Goal: Register for event/course

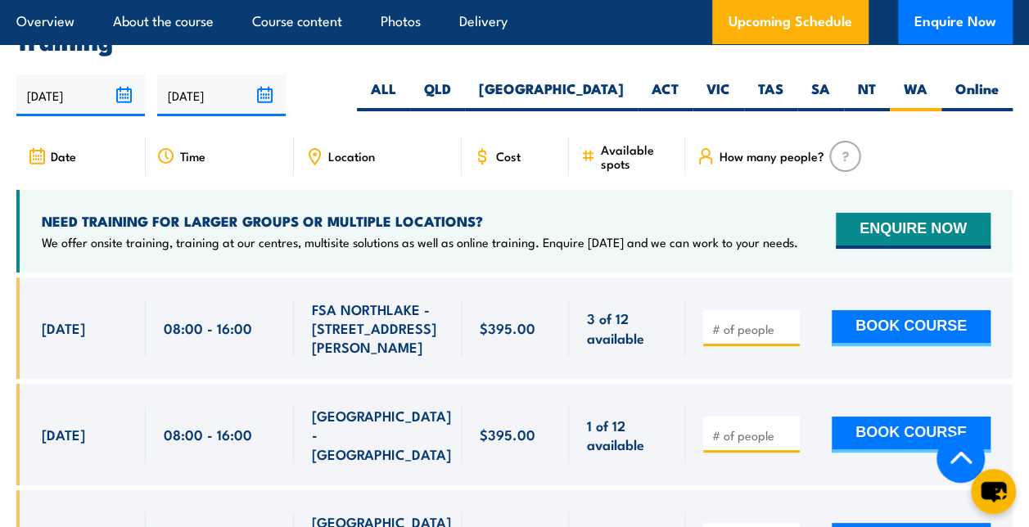
scroll to position [2979, 0]
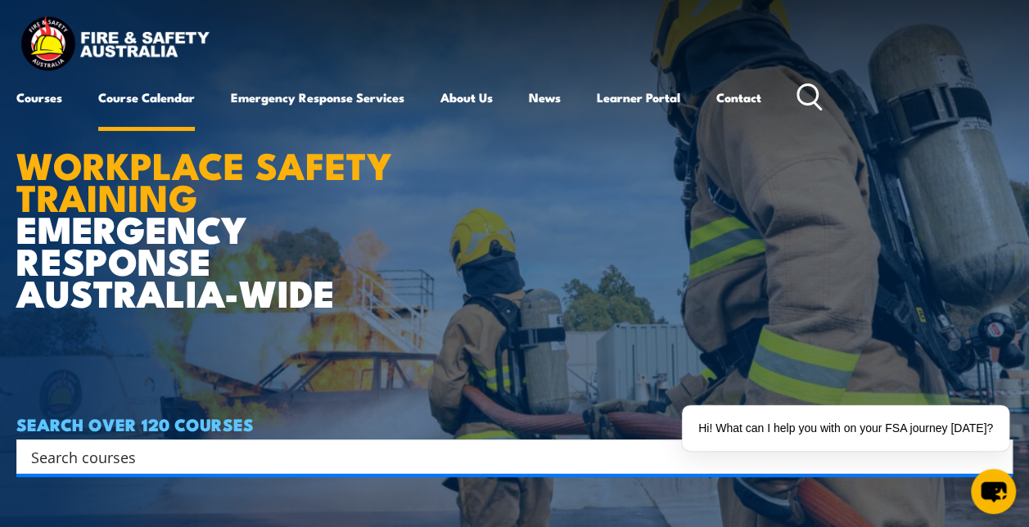
click at [142, 107] on link "Course Calendar" at bounding box center [146, 97] width 97 height 39
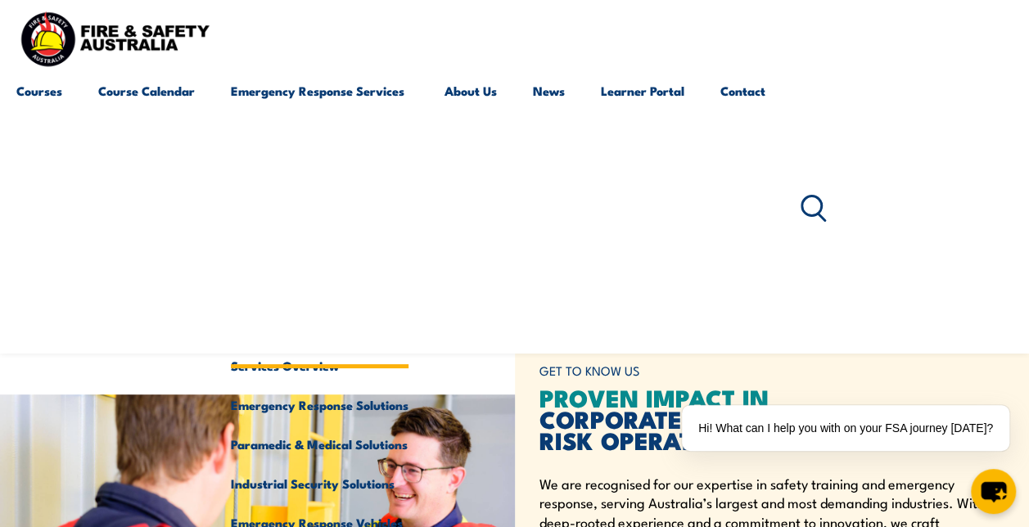
scroll to position [228, 0]
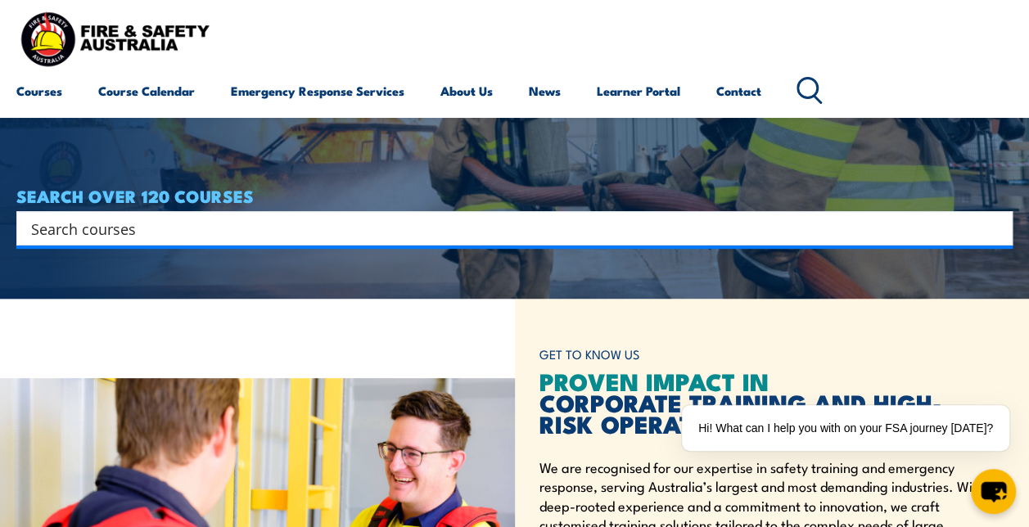
click at [575, 211] on div "Search" at bounding box center [514, 228] width 996 height 34
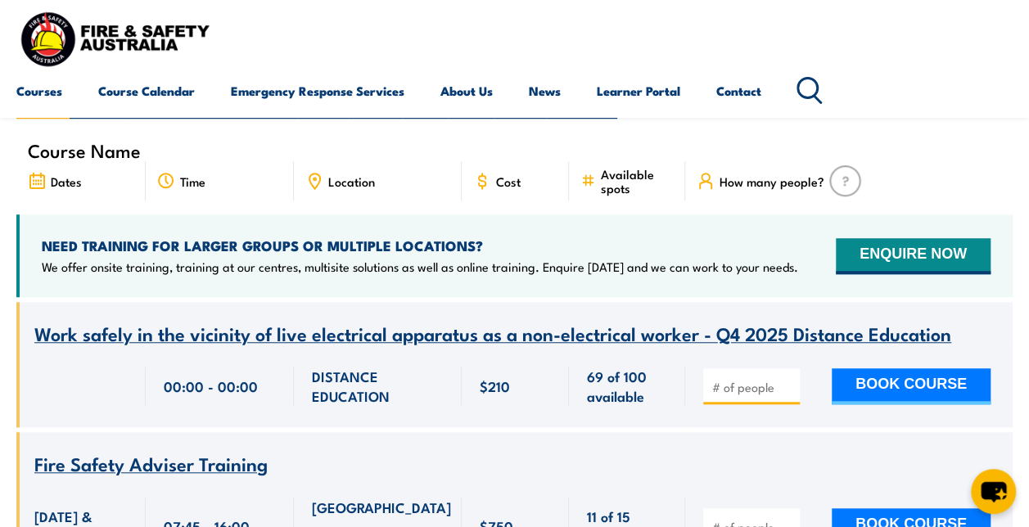
scroll to position [492, 0]
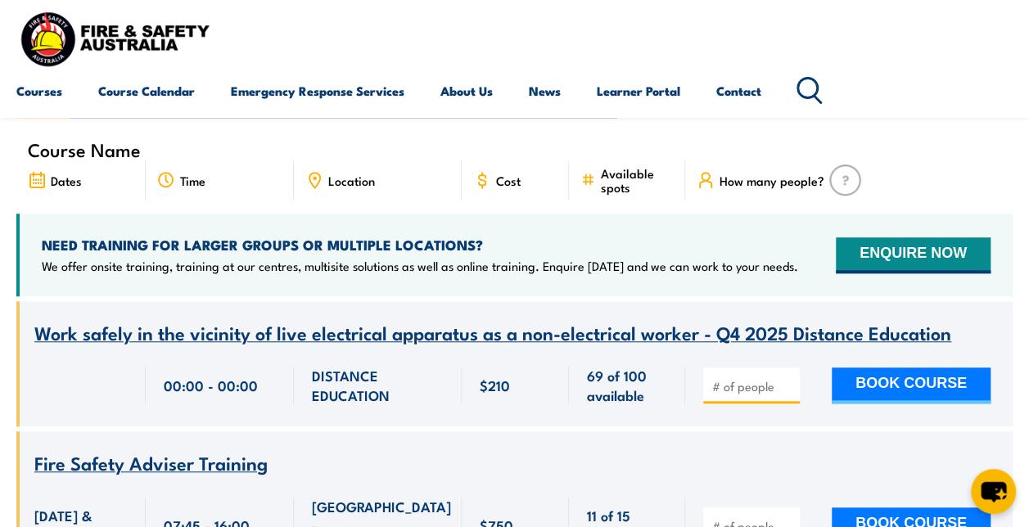
click at [328, 174] on span "Location" at bounding box center [351, 181] width 47 height 14
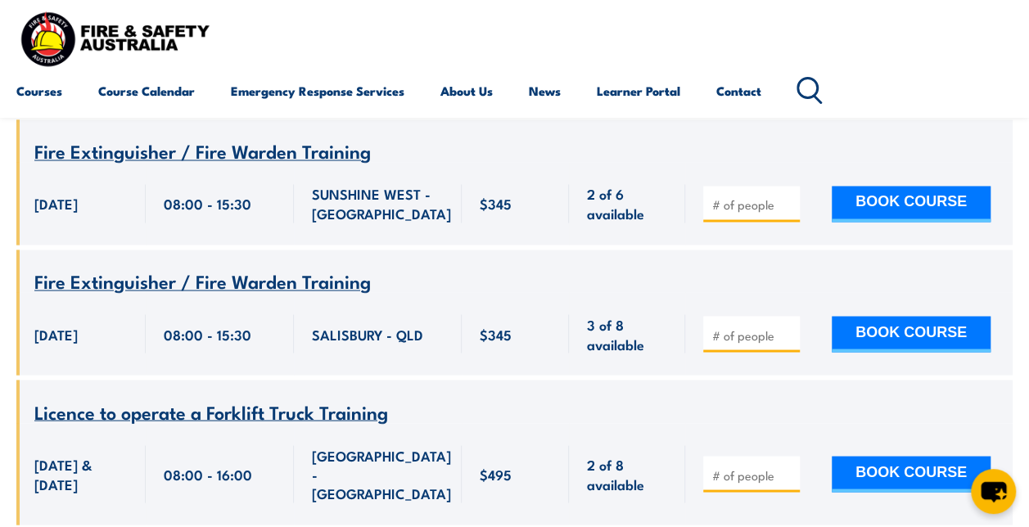
scroll to position [1240, 0]
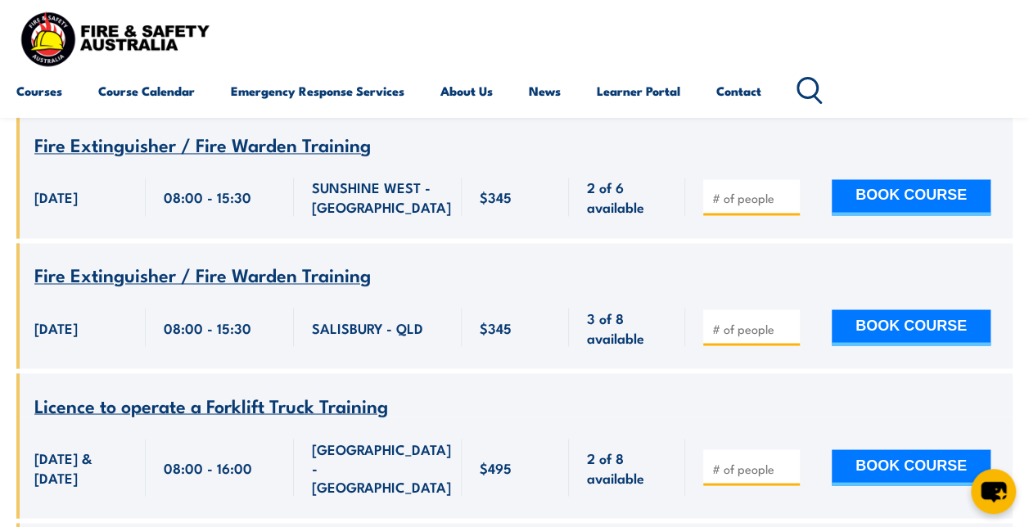
click at [434, 308] on div "SALISBURY - QLD" at bounding box center [378, 327] width 132 height 38
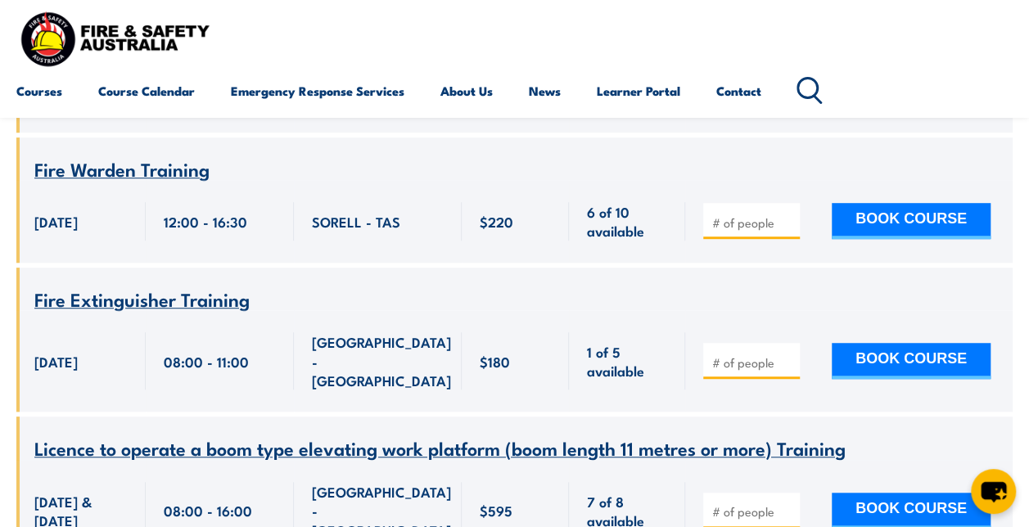
scroll to position [3489, 0]
